Goal: Complete application form

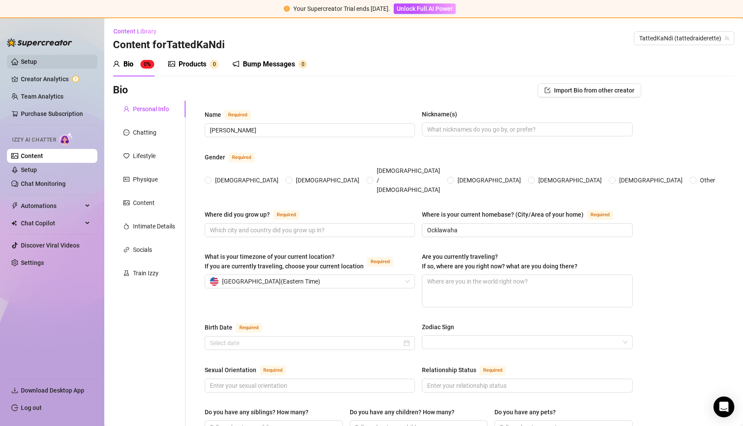
click at [27, 59] on link "Setup" at bounding box center [29, 61] width 16 height 7
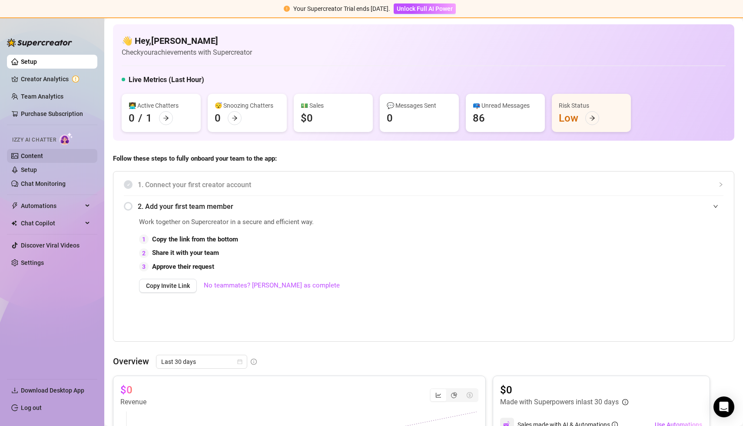
click at [40, 154] on link "Content" at bounding box center [32, 156] width 22 height 7
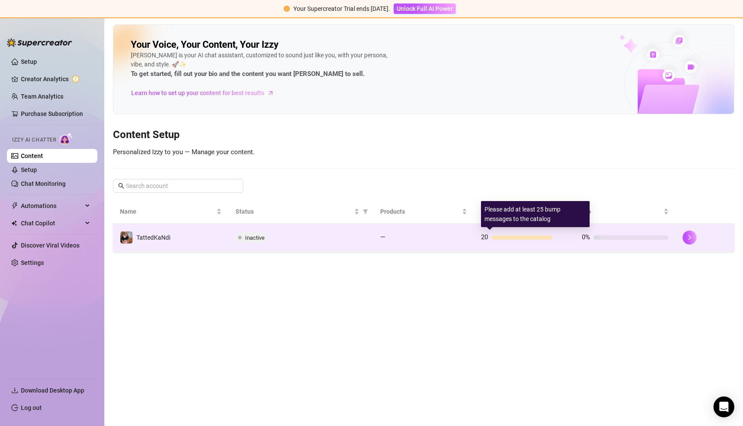
click at [505, 236] on div at bounding box center [522, 238] width 61 height 4
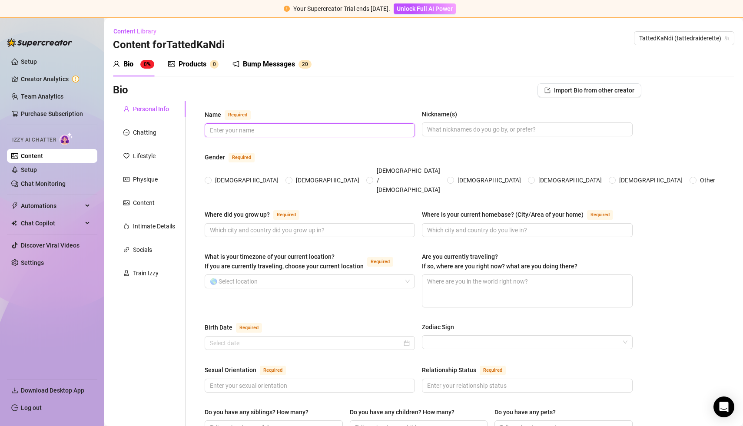
click at [279, 132] on input "Name Required" at bounding box center [309, 131] width 198 height 10
type input "[PERSON_NAME]"
type input "Ocklawaha"
type input "[GEOGRAPHIC_DATA]"
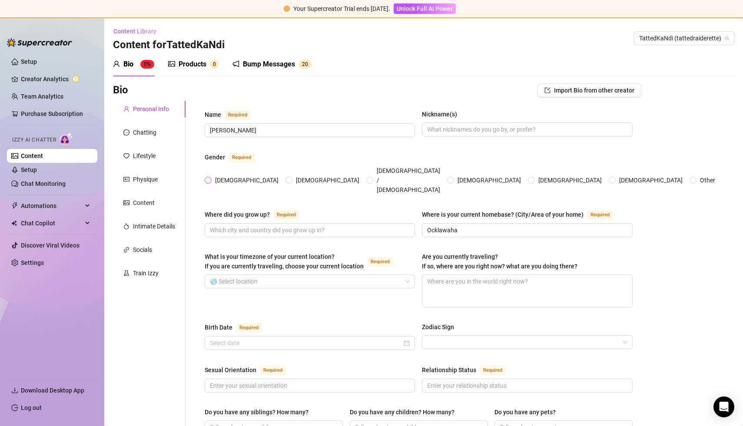
click at [211, 177] on span at bounding box center [208, 180] width 7 height 7
click at [210, 178] on input "[DEMOGRAPHIC_DATA]" at bounding box center [208, 181] width 3 height 6
radio input "true"
click at [234, 226] on input "Where did you grow up? Required" at bounding box center [309, 231] width 198 height 10
type input "S"
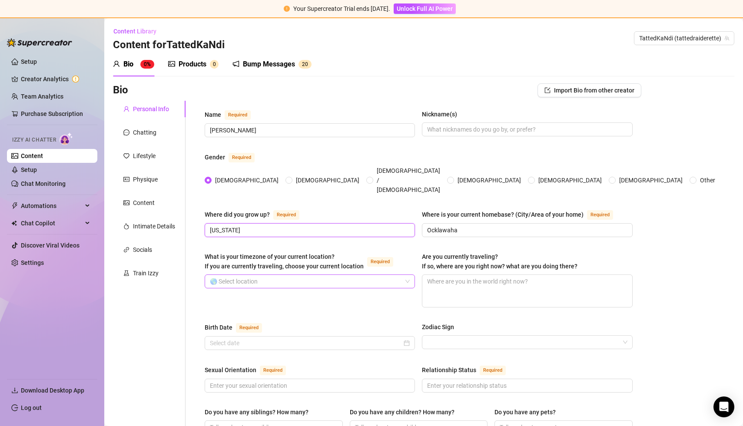
type input "[US_STATE]"
click at [317, 275] on input "What is your timezone of your current location? If you are currently traveling,…" at bounding box center [306, 281] width 192 height 13
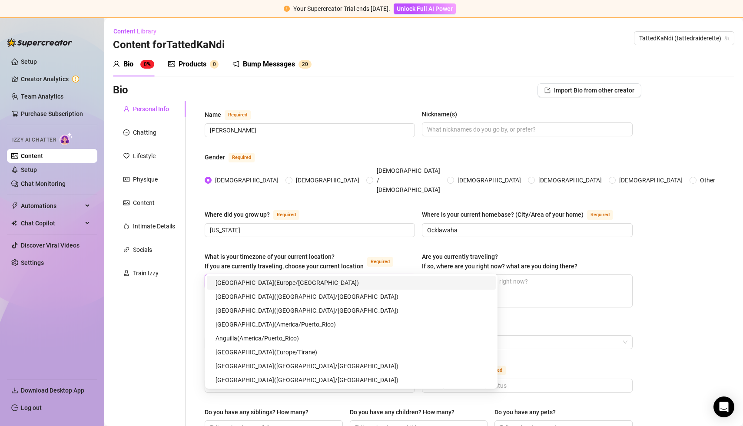
type input "[GEOGRAPHIC_DATA]"
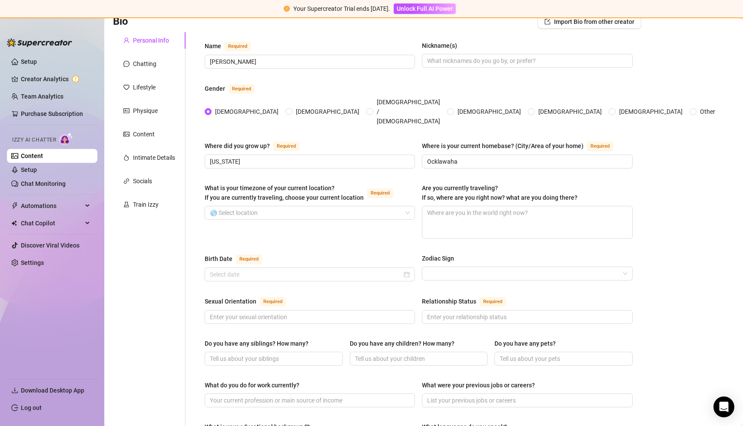
scroll to position [73, 0]
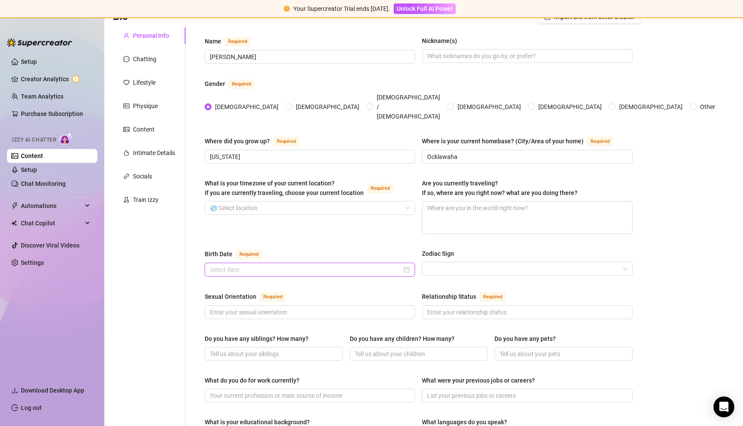
click at [304, 265] on input "Birth Date Required" at bounding box center [306, 270] width 192 height 10
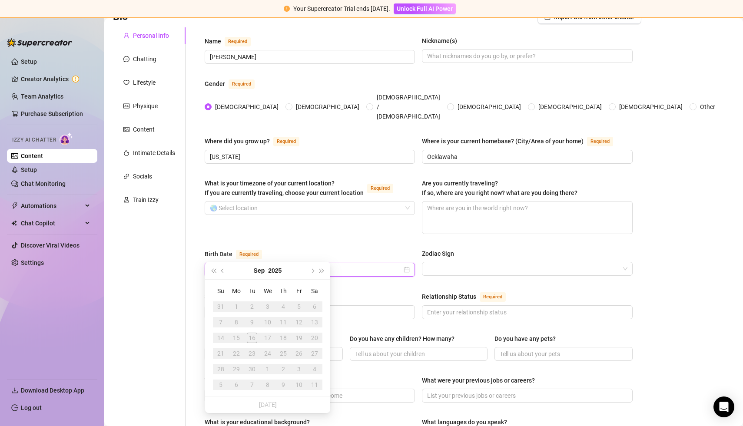
type input "04251980"
click at [341, 249] on div "Birth Date Required" at bounding box center [310, 256] width 210 height 14
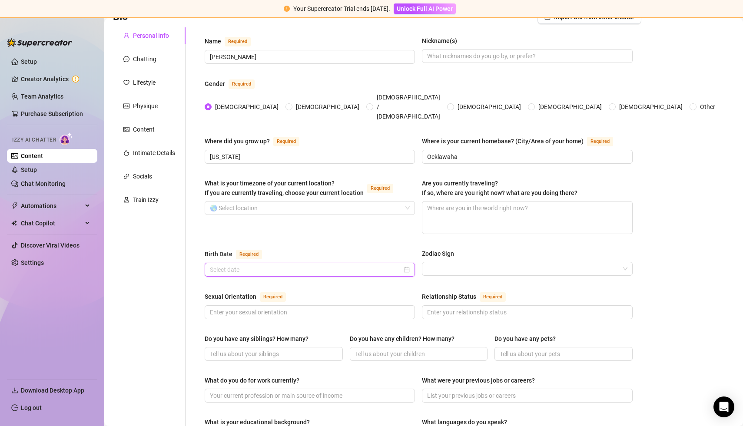
click at [294, 265] on input "Birth Date Required" at bounding box center [306, 270] width 192 height 10
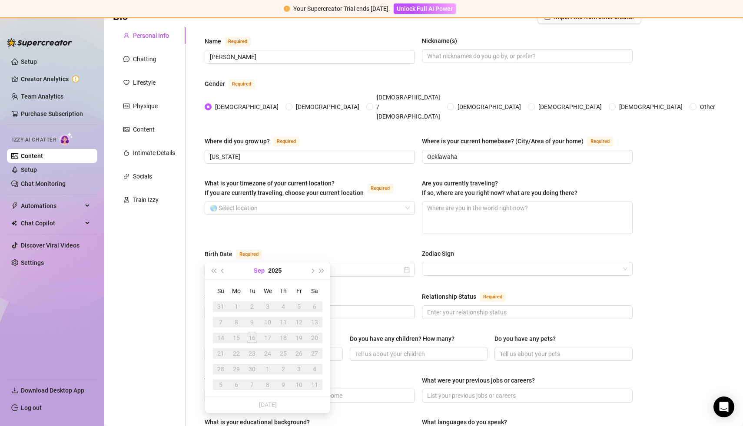
click at [262, 272] on button "Sep" at bounding box center [259, 270] width 11 height 17
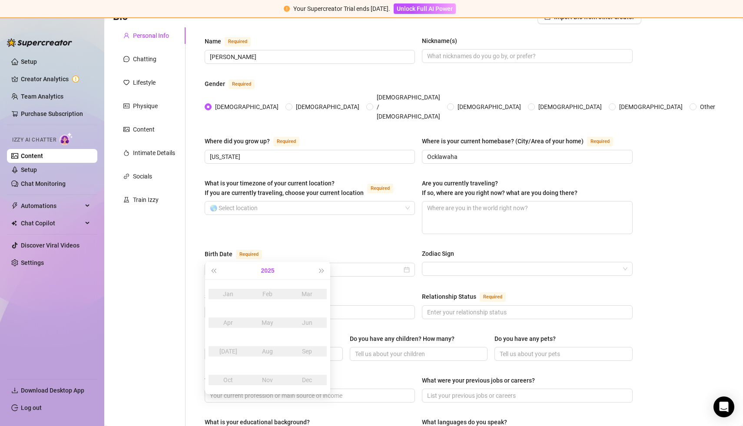
click at [266, 269] on button "2025" at bounding box center [267, 270] width 13 height 17
click at [214, 269] on span "Last year (Control + left)" at bounding box center [213, 271] width 4 height 4
click at [214, 270] on span "Last year (Control + left)" at bounding box center [213, 271] width 4 height 4
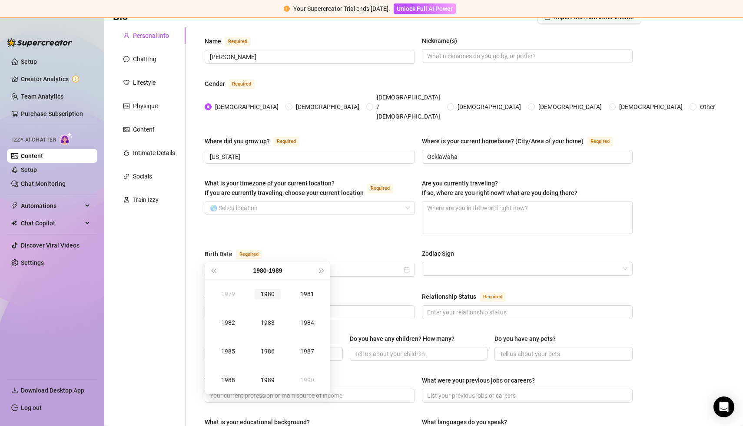
click at [270, 296] on div "1980" at bounding box center [268, 294] width 26 height 10
click at [229, 324] on div "Apr" at bounding box center [228, 323] width 26 height 10
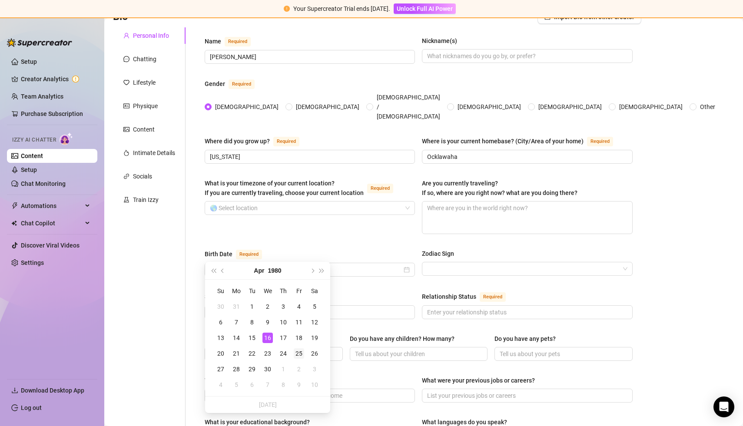
type input "[DATE]"
click at [300, 353] on div "25" at bounding box center [299, 354] width 10 height 10
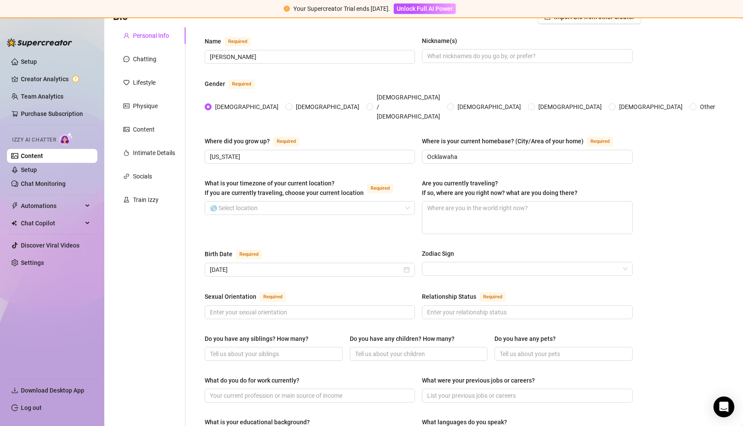
click at [376, 264] on div "Birth Date Required [DEMOGRAPHIC_DATA] Zodiac Sign" at bounding box center [419, 267] width 428 height 36
click at [445, 262] on input "Zodiac Sign" at bounding box center [523, 268] width 192 height 13
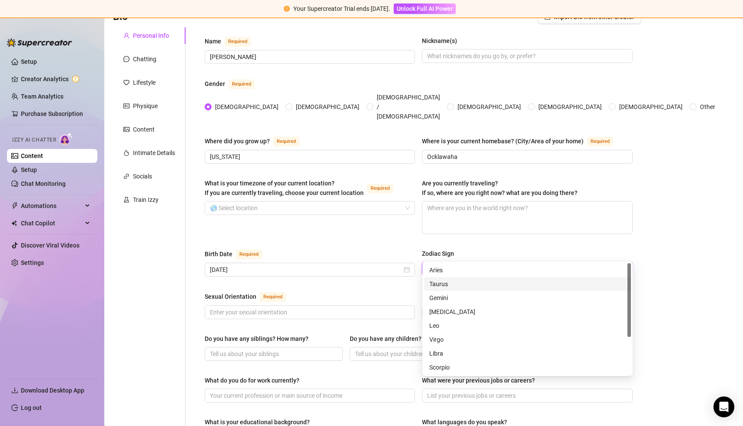
click at [440, 285] on div "Taurus" at bounding box center [527, 284] width 196 height 10
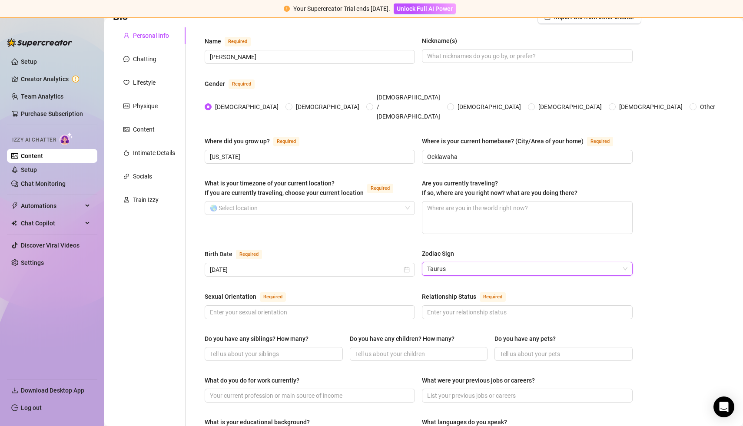
click at [328, 292] on div "Sexual Orientation Required" at bounding box center [310, 299] width 210 height 14
